Goal: Information Seeking & Learning: Learn about a topic

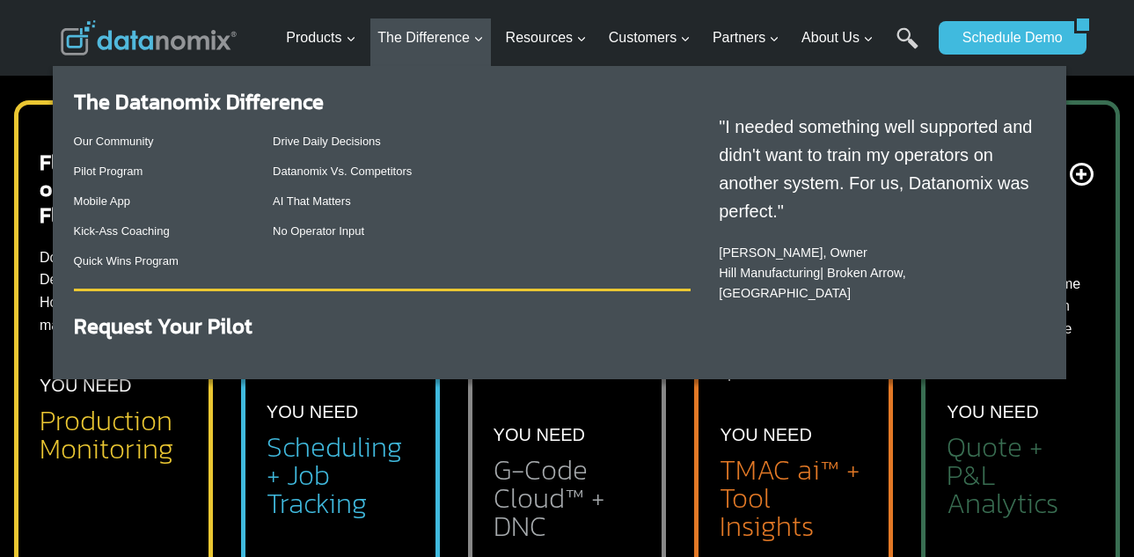
scroll to position [528, 0]
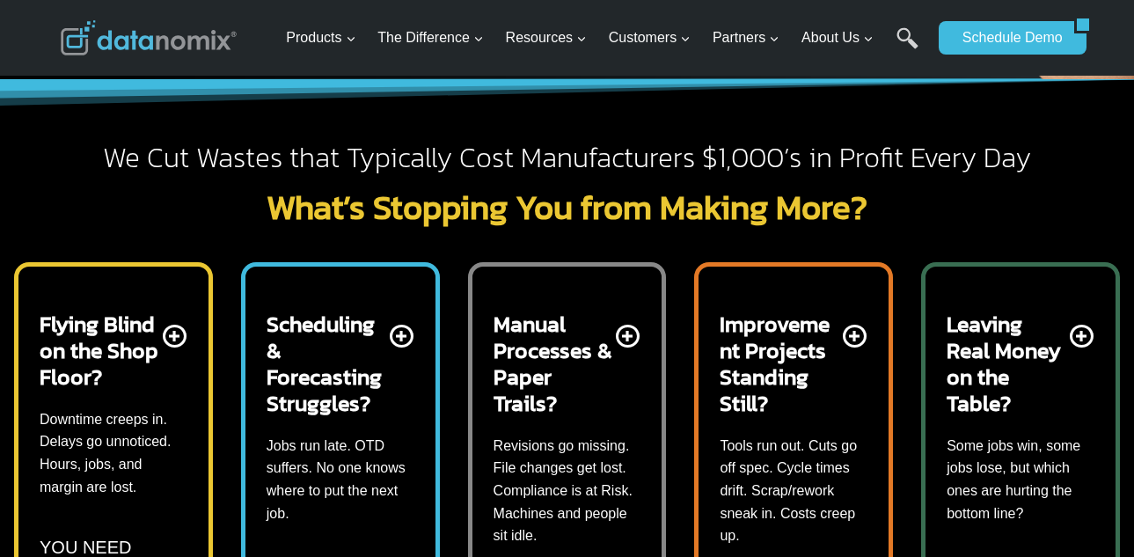
click at [774, 402] on h2 "Improvement Projects Standing Still?" at bounding box center [780, 364] width 120 height 106
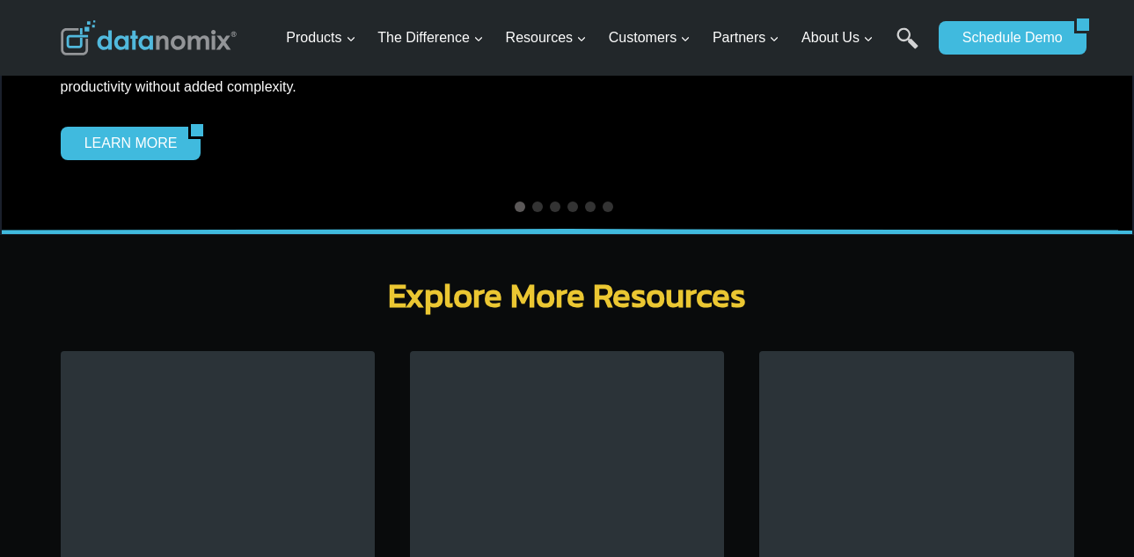
scroll to position [5632, 0]
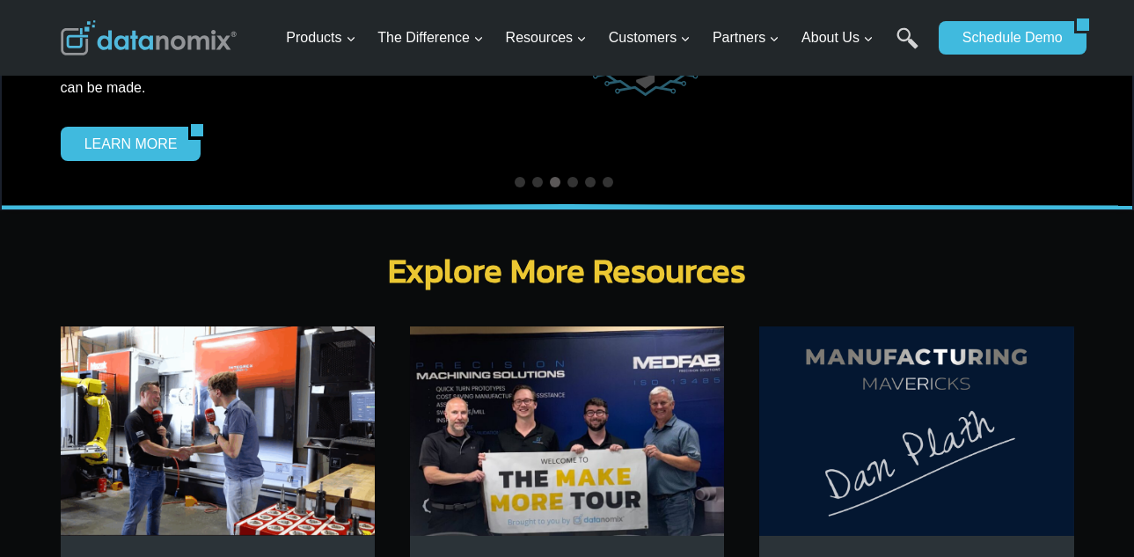
click at [1008, 416] on img at bounding box center [916, 430] width 314 height 209
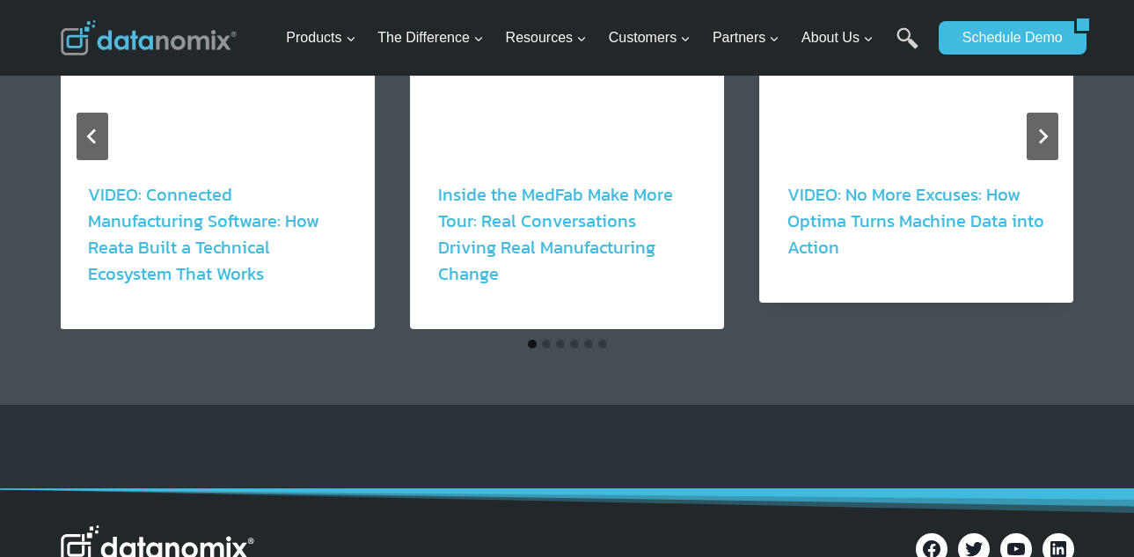
scroll to position [1525, 0]
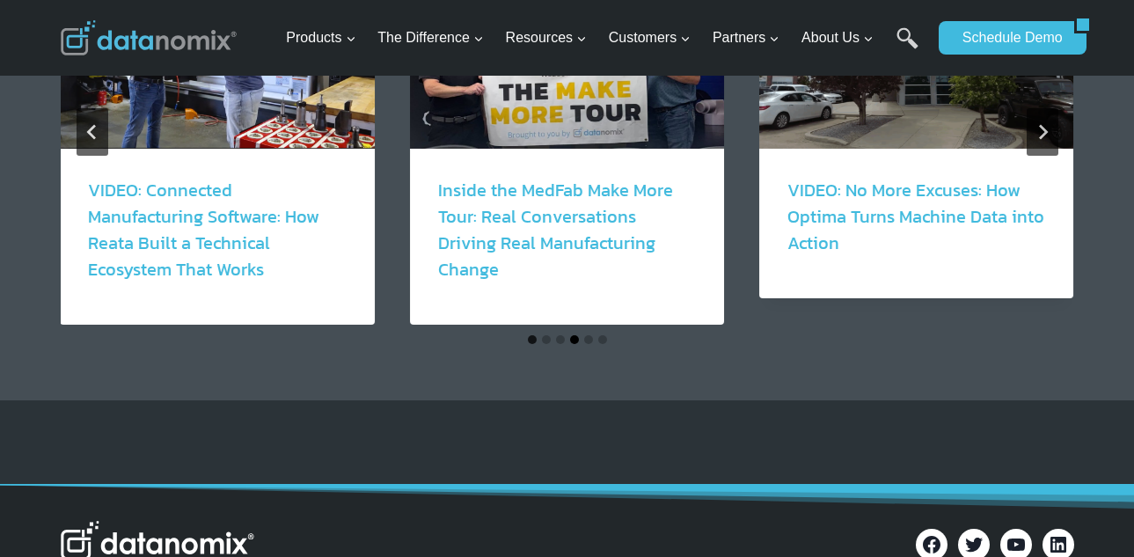
click at [573, 335] on button "Go to slide 4" at bounding box center [574, 339] width 9 height 9
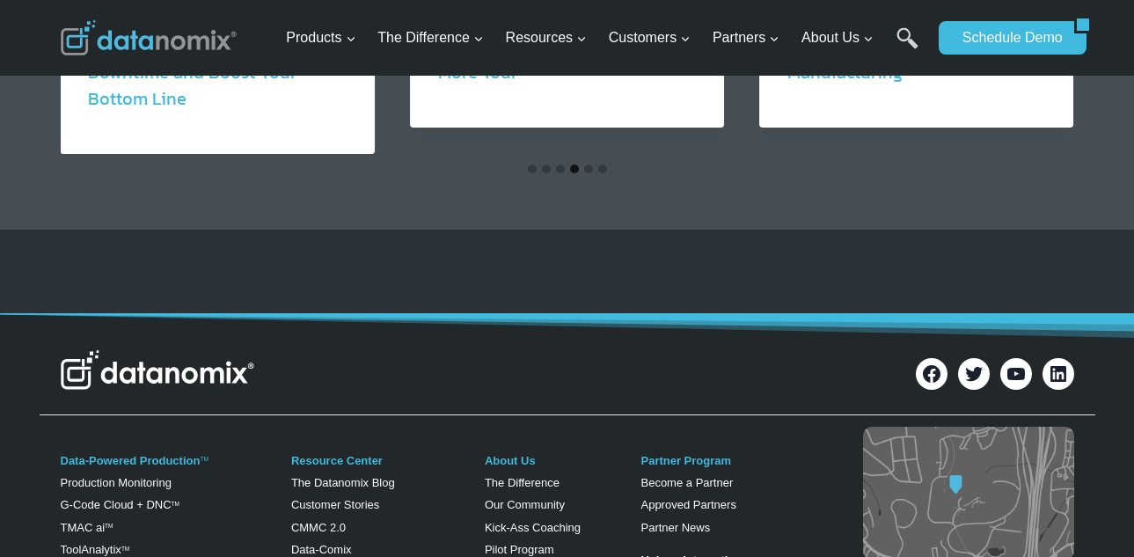
scroll to position [1701, 0]
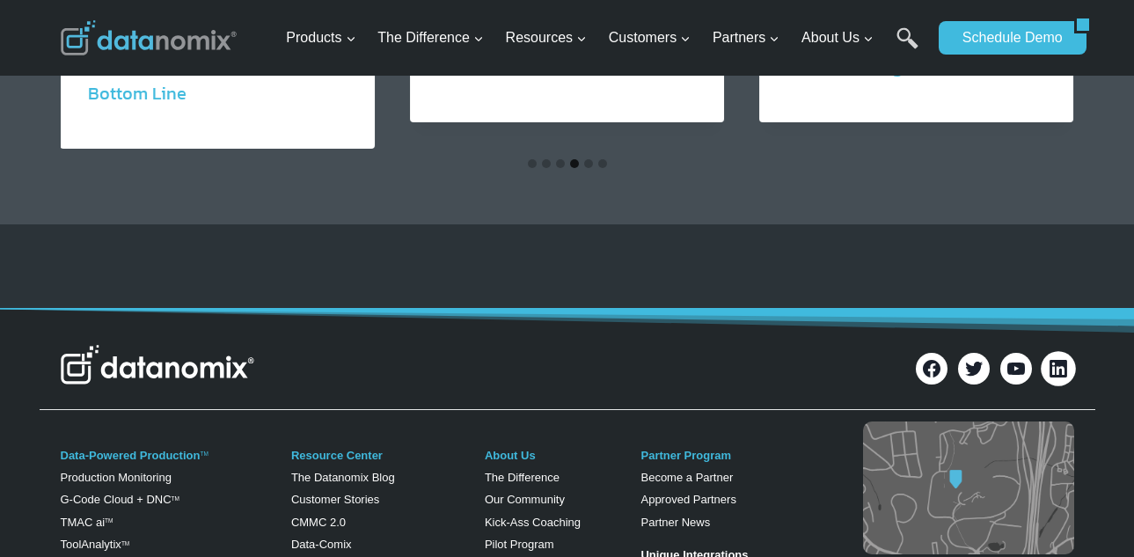
click at [1066, 356] on icon at bounding box center [1057, 367] width 23 height 23
